Goal: Task Accomplishment & Management: Use online tool/utility

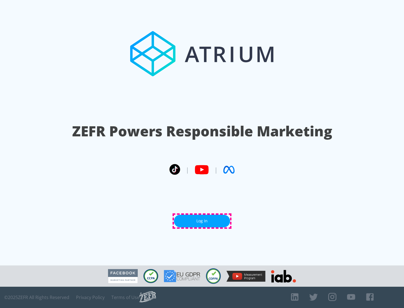
click at [202, 221] on link "Log In" at bounding box center [202, 221] width 56 height 13
